Goal: Information Seeking & Learning: Learn about a topic

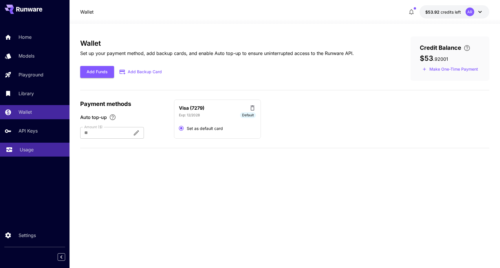
click at [31, 145] on link "Usage" at bounding box center [34, 150] width 69 height 14
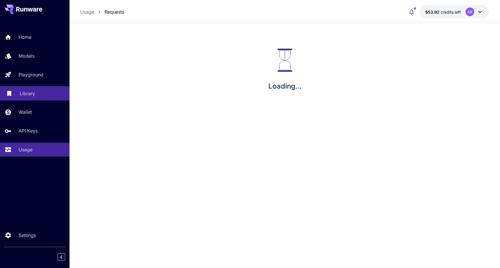
click at [27, 92] on p "Library" at bounding box center [27, 93] width 15 height 7
drag, startPoint x: 47, startPoint y: 10, endPoint x: 16, endPoint y: 10, distance: 31.5
click at [16, 10] on div at bounding box center [34, 9] width 69 height 19
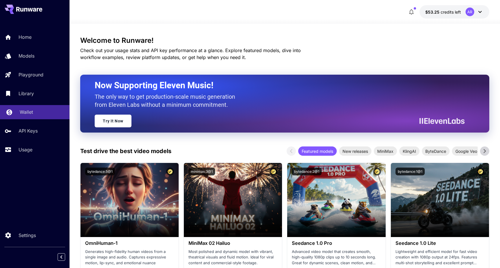
click at [35, 116] on link "Wallet" at bounding box center [34, 112] width 69 height 14
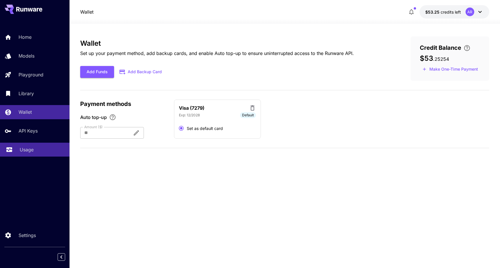
click at [31, 154] on link "Usage" at bounding box center [34, 150] width 69 height 14
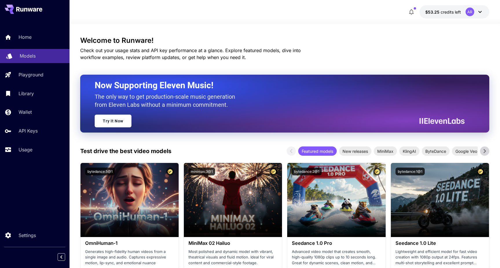
click at [27, 58] on p "Models" at bounding box center [28, 55] width 16 height 7
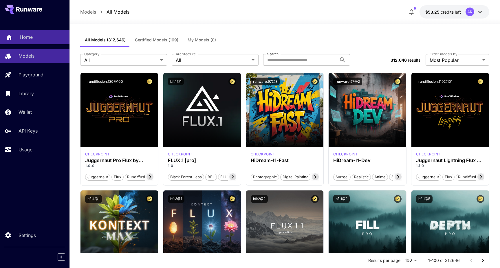
click at [22, 39] on p "Home" at bounding box center [26, 37] width 13 height 7
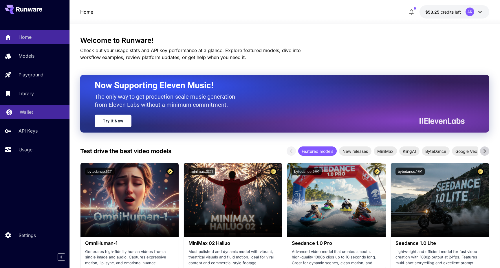
click at [27, 115] on p "Wallet" at bounding box center [26, 112] width 13 height 7
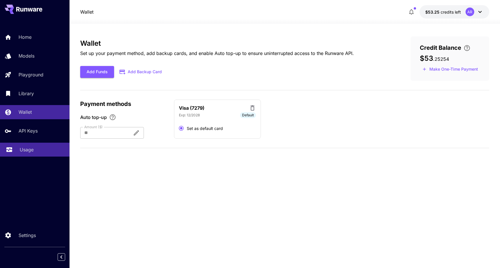
click at [30, 152] on p "Usage" at bounding box center [27, 149] width 14 height 7
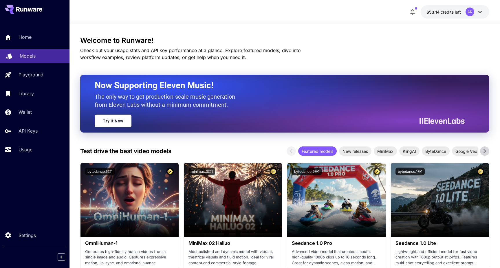
click at [30, 57] on p "Models" at bounding box center [28, 55] width 16 height 7
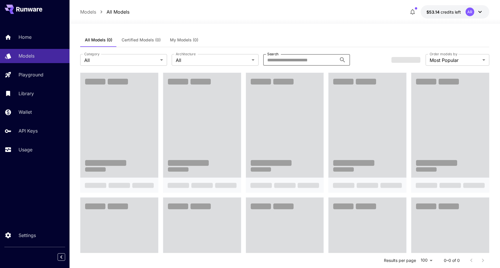
click at [290, 59] on input "Search" at bounding box center [300, 60] width 74 height 12
paste input "**********"
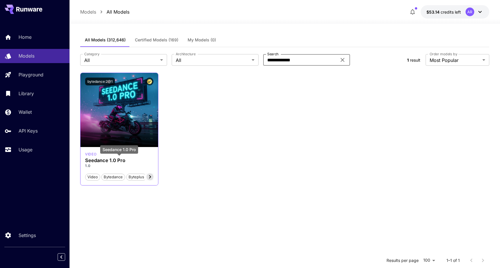
type input "**********"
drag, startPoint x: 86, startPoint y: 161, endPoint x: 123, endPoint y: 161, distance: 37.6
click at [123, 161] on h3 "Seedance 1.0 Pro" at bounding box center [119, 160] width 68 height 5
copy h3 "Seedance 1.0 Pro"
click at [346, 59] on icon at bounding box center [342, 59] width 7 height 7
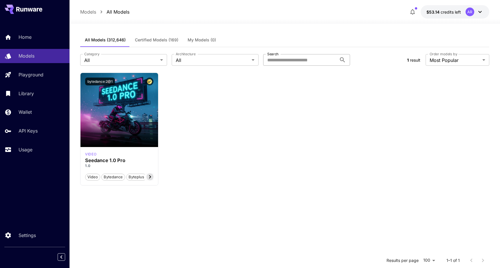
click at [317, 65] on input "Search" at bounding box center [300, 60] width 74 height 12
paste input "**********"
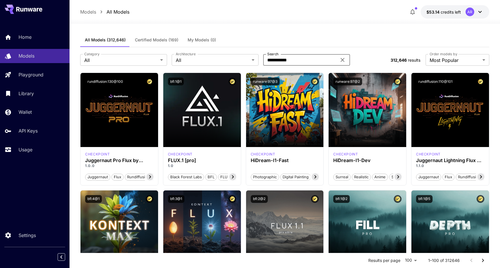
type input "**********"
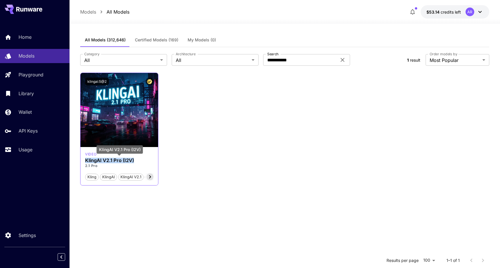
drag, startPoint x: 85, startPoint y: 160, endPoint x: 136, endPoint y: 160, distance: 51.5
click at [136, 160] on div "video KlingAI V2.1 Pro (I2V) 2.1 Pro Kling KlingAI KlingAI v2.1 KlingAI v2.1 Pro" at bounding box center [119, 166] width 78 height 38
copy h3 "KlingAI V2.1 Pro (I2V)"
